Goal: Transaction & Acquisition: Subscribe to service/newsletter

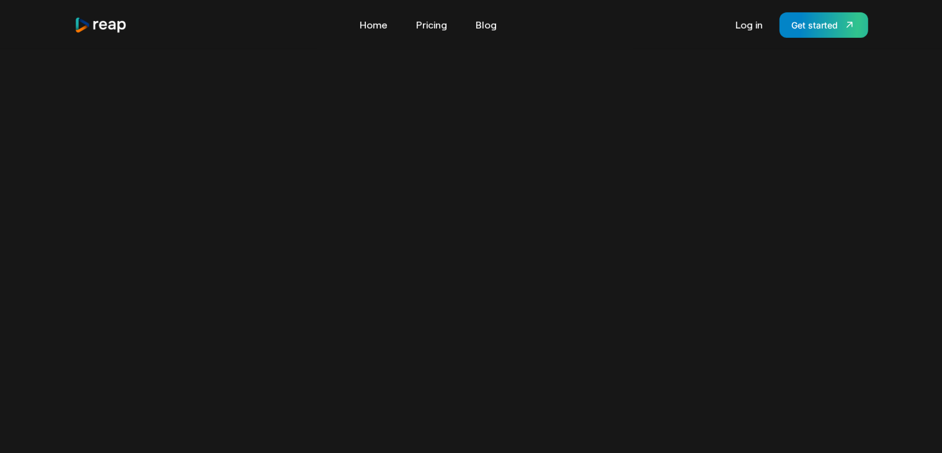
scroll to position [1425, 0]
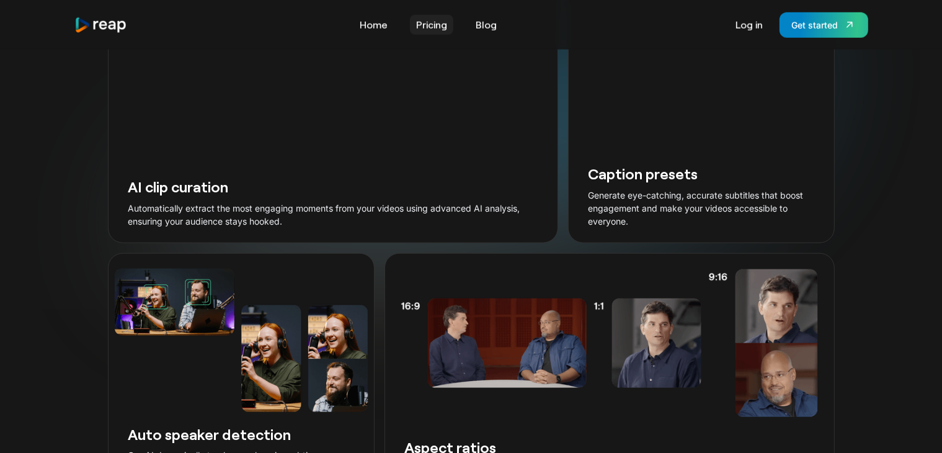
click at [442, 22] on link "Pricing" at bounding box center [431, 25] width 43 height 20
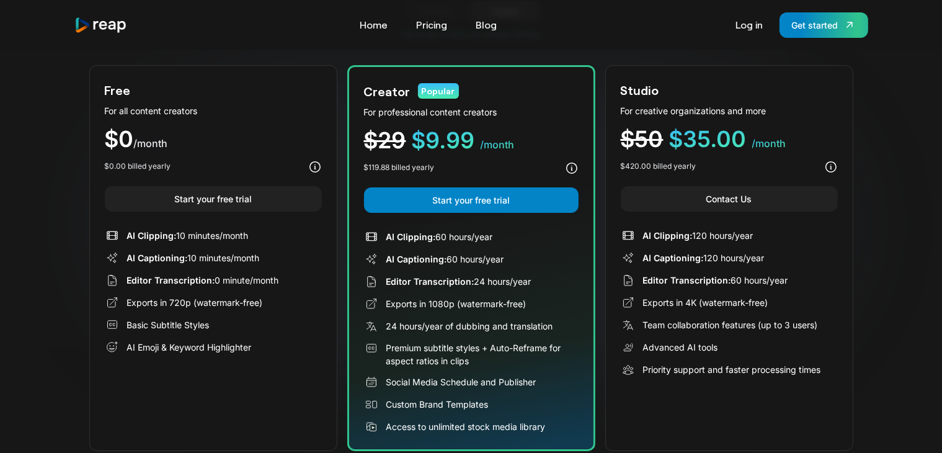
scroll to position [186, 0]
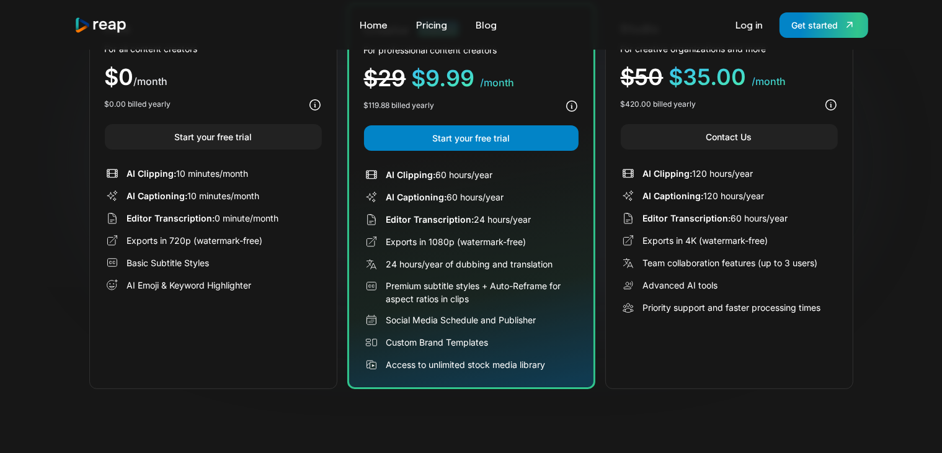
drag, startPoint x: 526, startPoint y: 332, endPoint x: 403, endPoint y: 161, distance: 210.5
click at [403, 161] on div "Creator Popular For professional content creators $29 $9.99 /month $119.88 bill…" at bounding box center [471, 196] width 248 height 386
click at [504, 274] on div "AI Clipping: 60 hours/year AI Captioning: 60 hours/year Editor Transcription: 2…" at bounding box center [471, 269] width 215 height 205
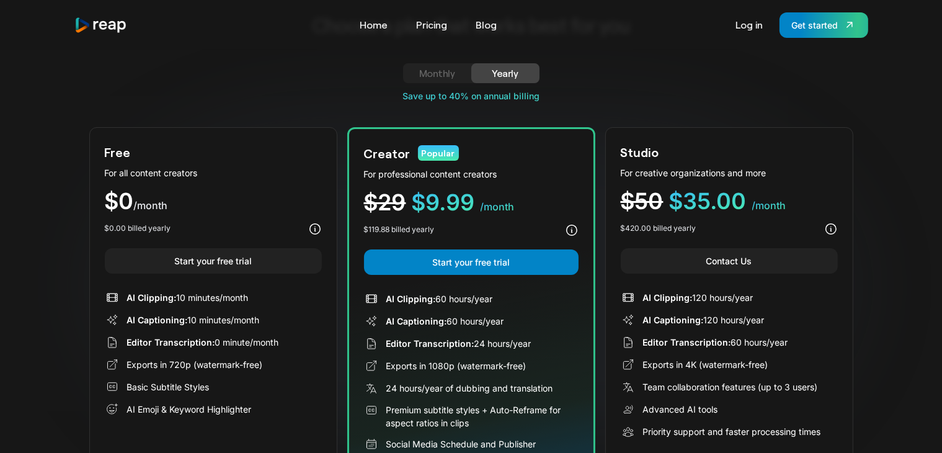
scroll to position [186, 0]
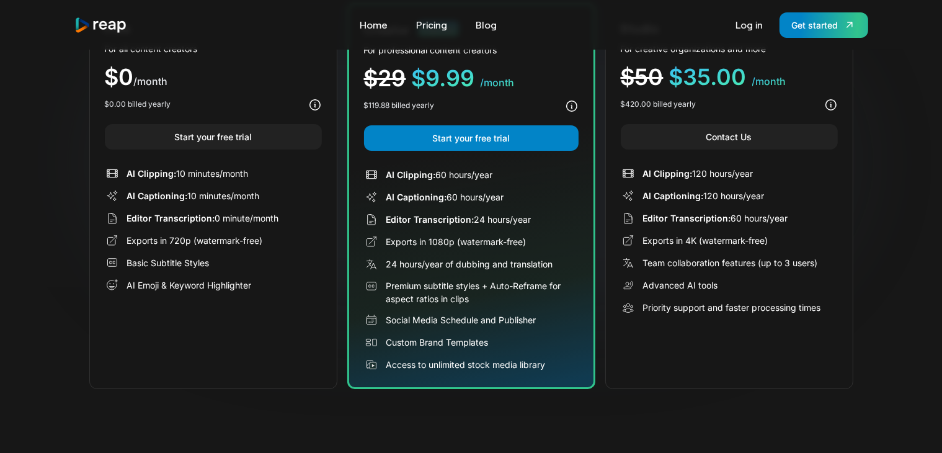
click at [582, 306] on div "Creator Popular For professional content creators $29 $9.99 /month $119.88 bill…" at bounding box center [471, 196] width 248 height 386
